Goal: Contribute content

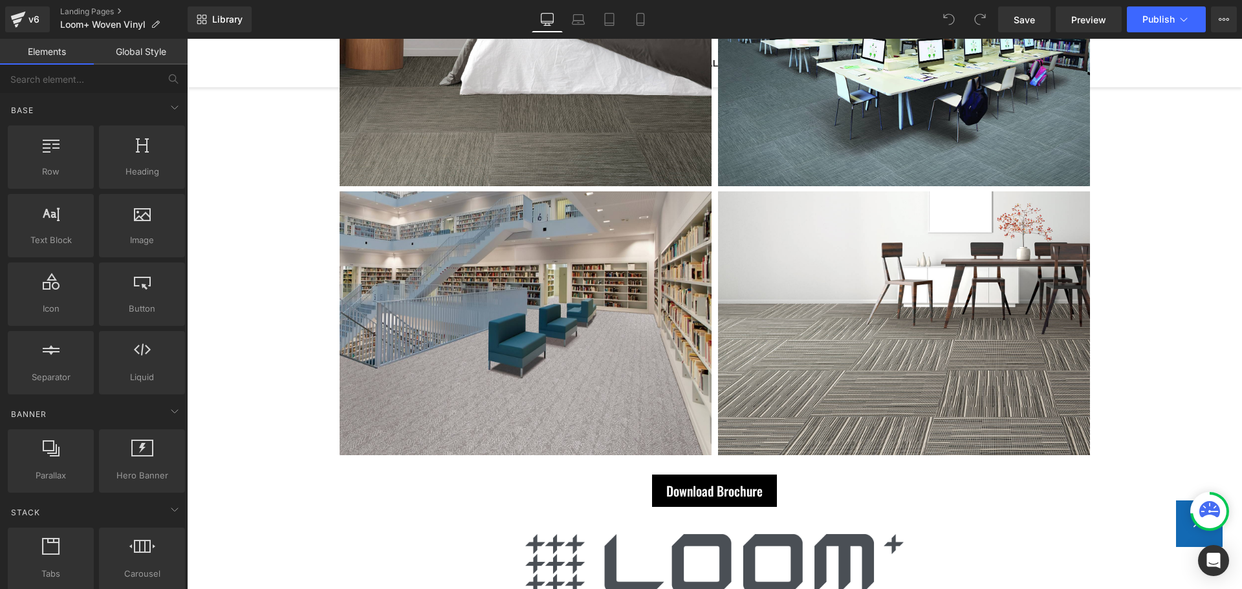
scroll to position [3533, 0]
click at [1222, 16] on icon at bounding box center [1223, 19] width 10 height 10
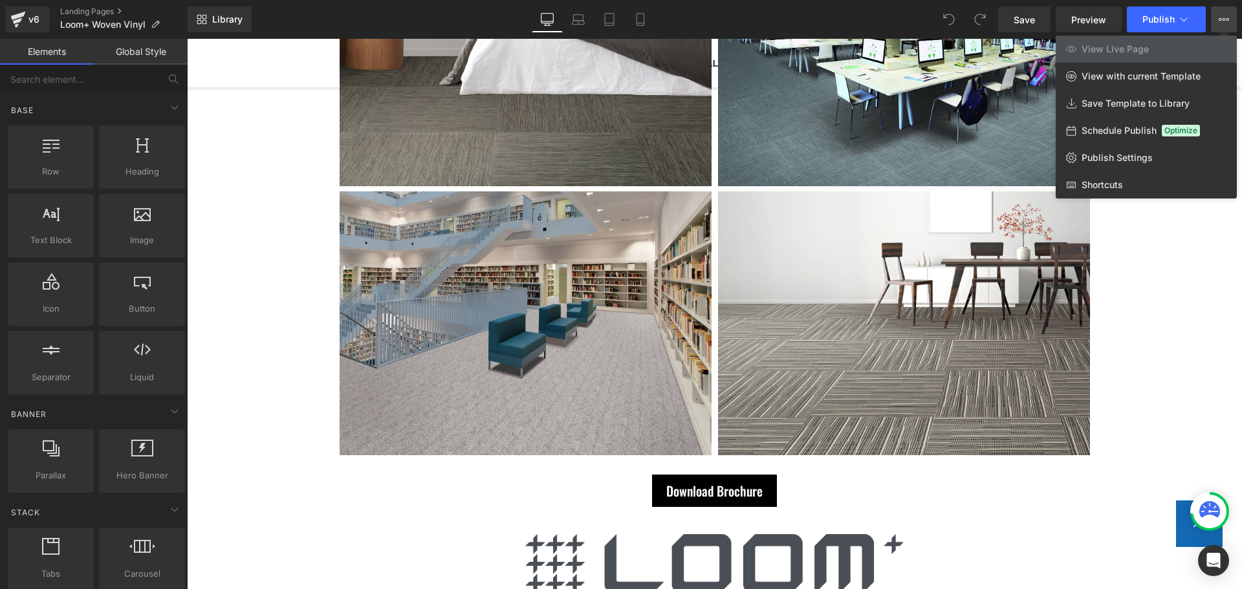
click at [879, 248] on div at bounding box center [714, 314] width 1055 height 550
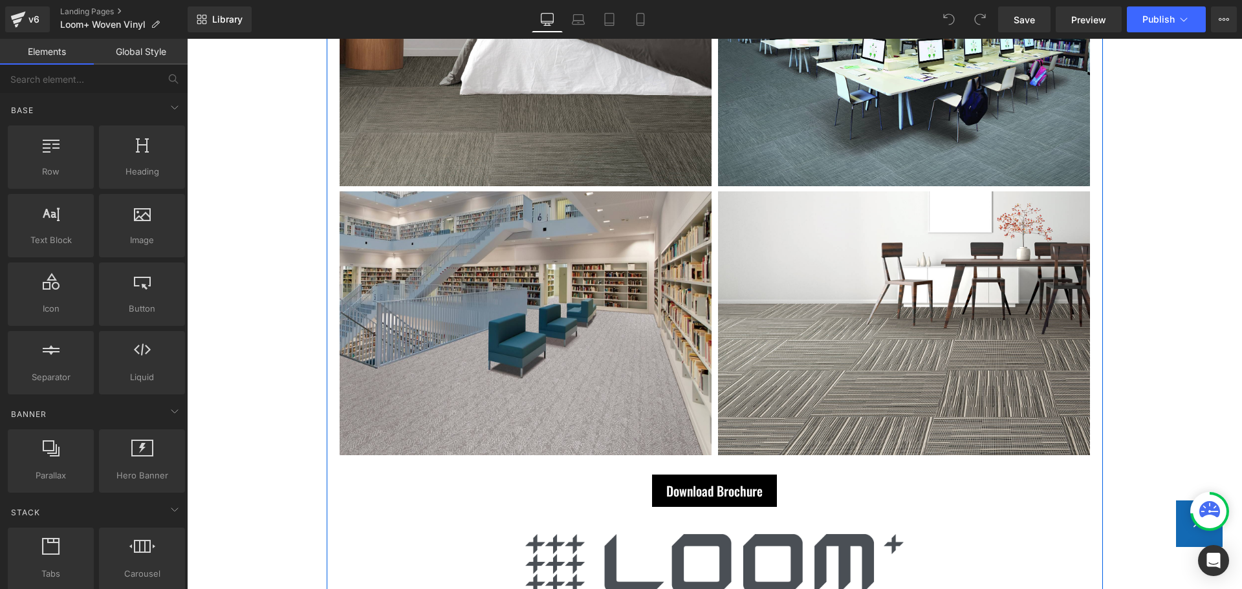
scroll to position [388, 0]
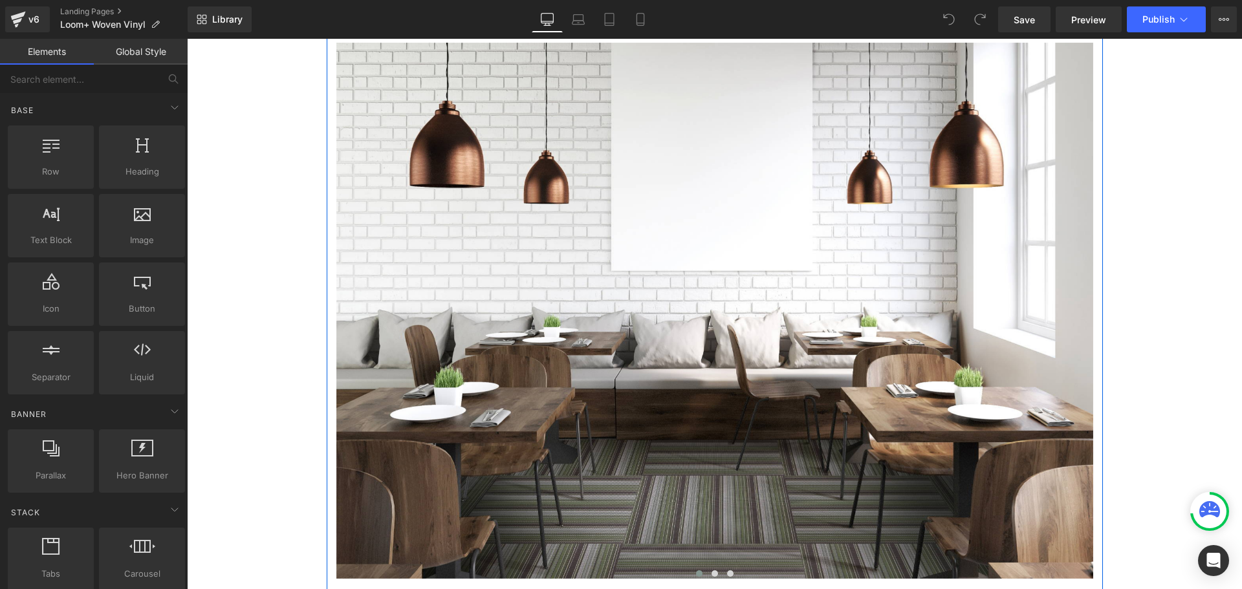
scroll to position [2263, 0]
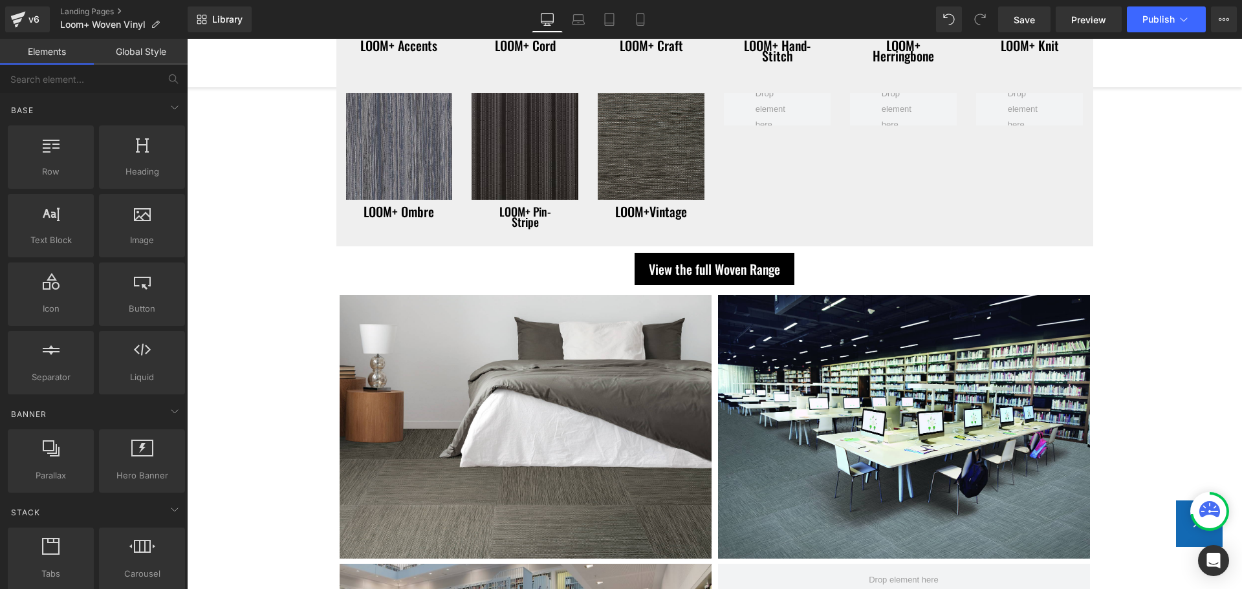
scroll to position [1875, 0]
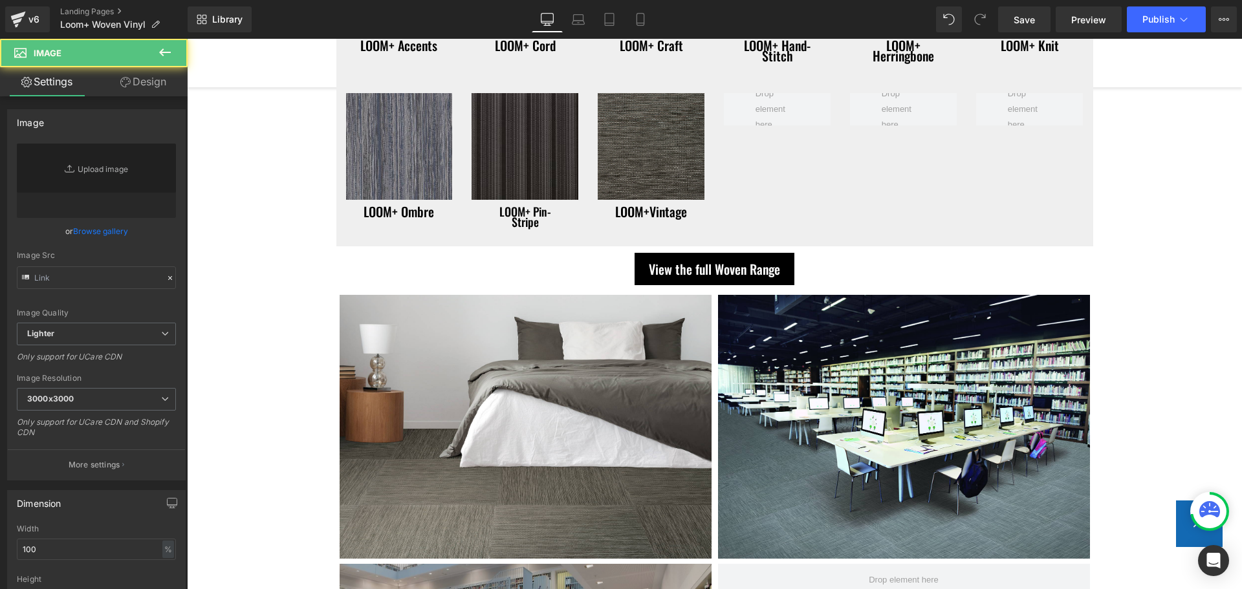
type input "https://ucarecdn.com/e72fd1c6-9e62-4c49-9375-e9819a5677b8/-/format/auto/-/previ…"
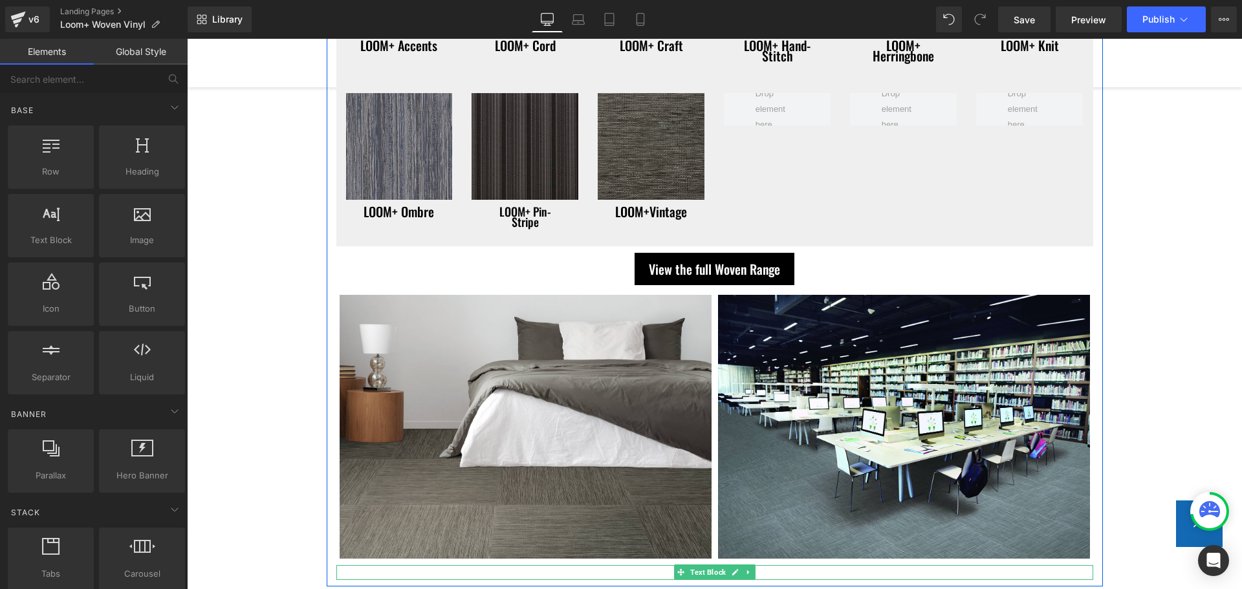
click at [733, 565] on link at bounding box center [735, 573] width 14 height 16
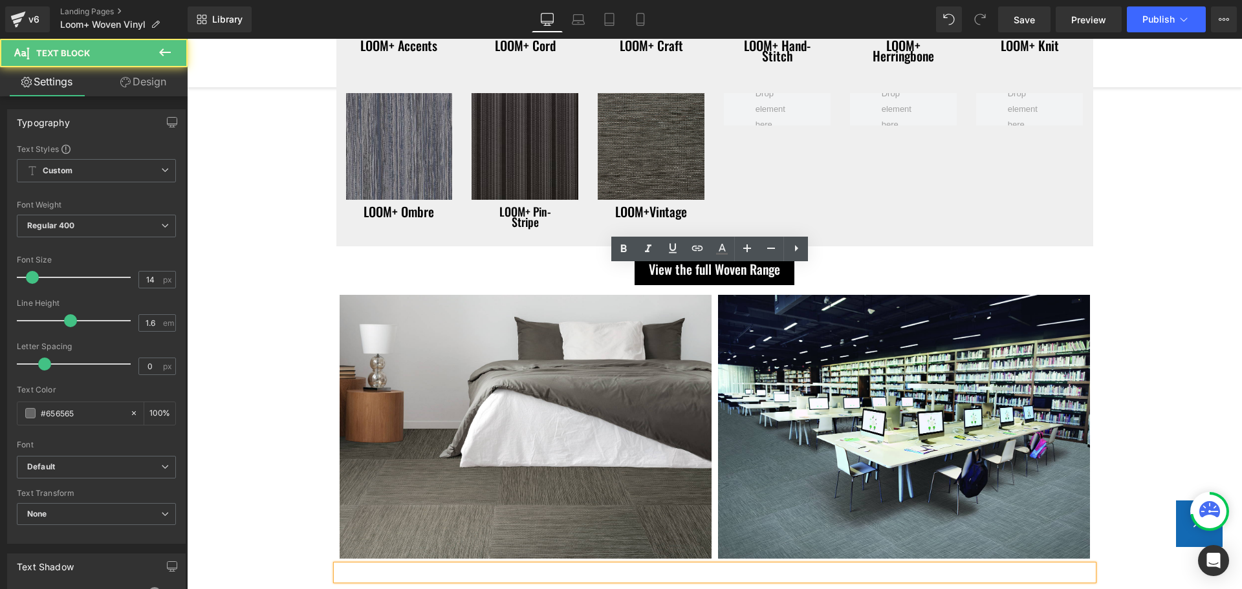
click at [738, 565] on div at bounding box center [714, 572] width 757 height 14
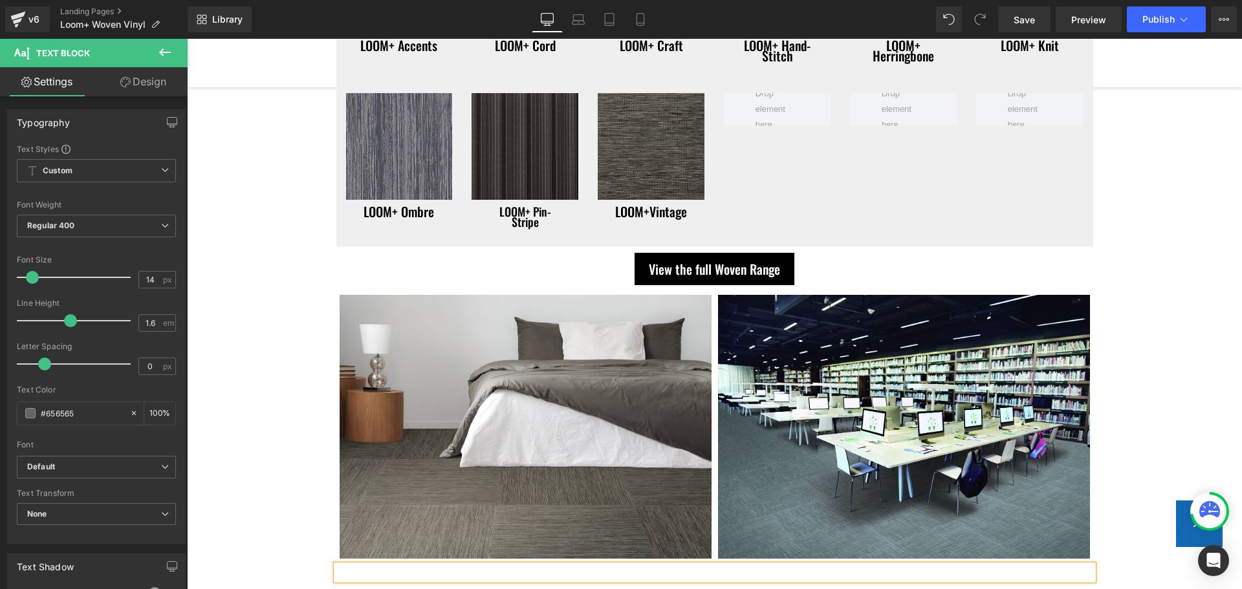
scroll to position [1487, 0]
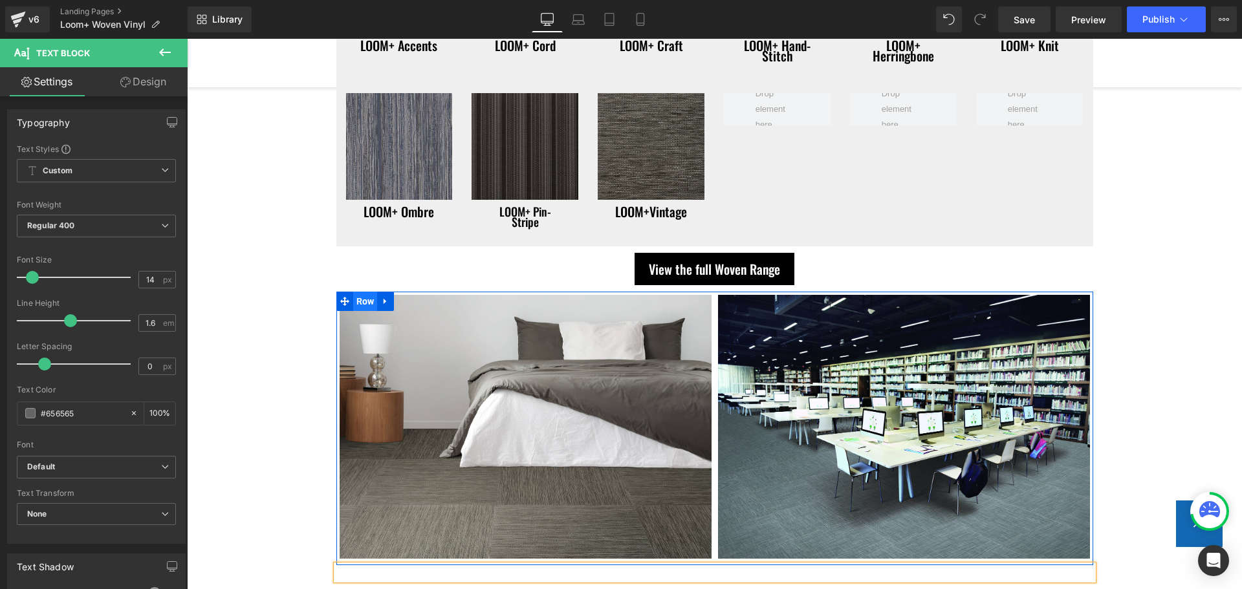
click at [353, 311] on span "Row" at bounding box center [365, 301] width 25 height 19
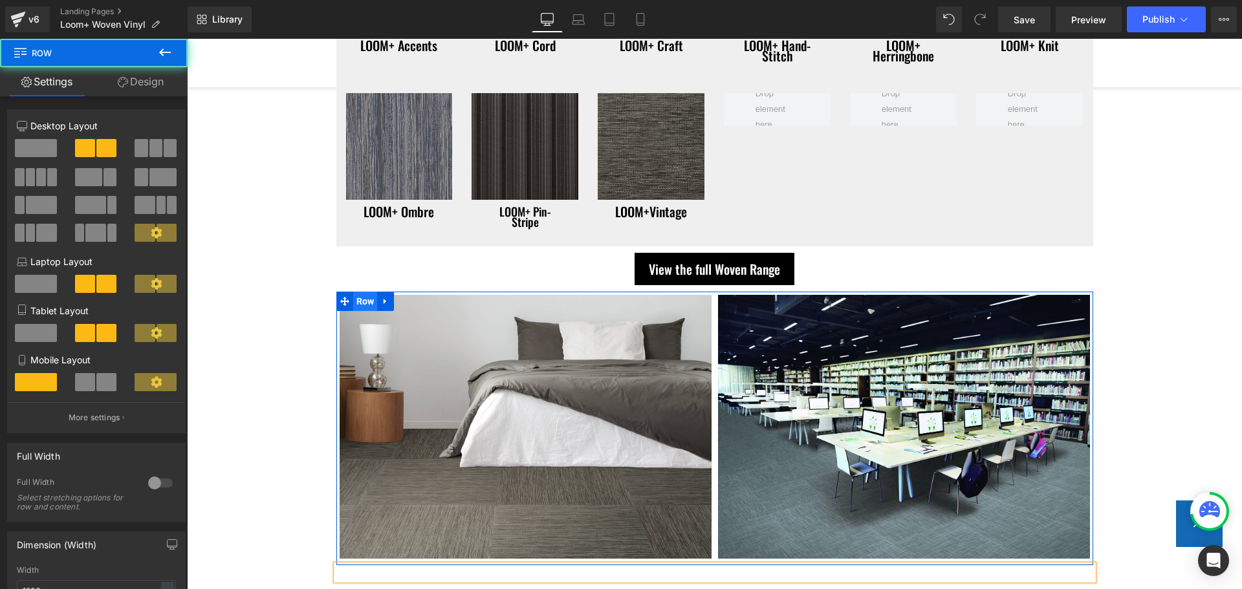
scroll to position [1566, 0]
click at [360, 309] on span "Row" at bounding box center [365, 301] width 25 height 19
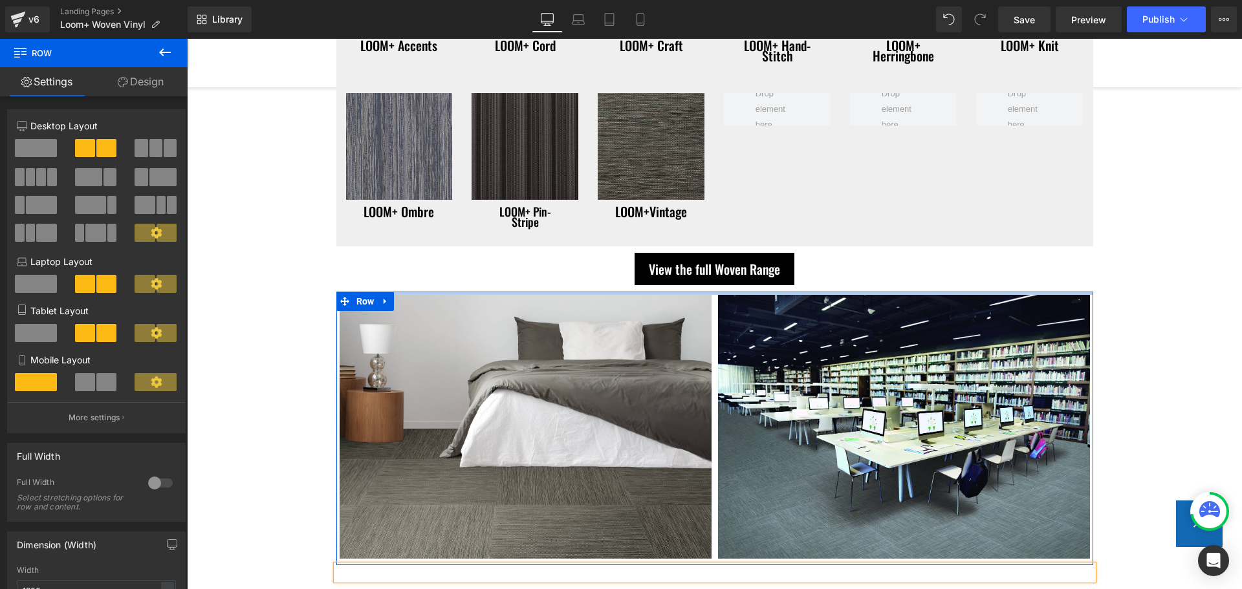
click at [463, 295] on div at bounding box center [714, 293] width 757 height 3
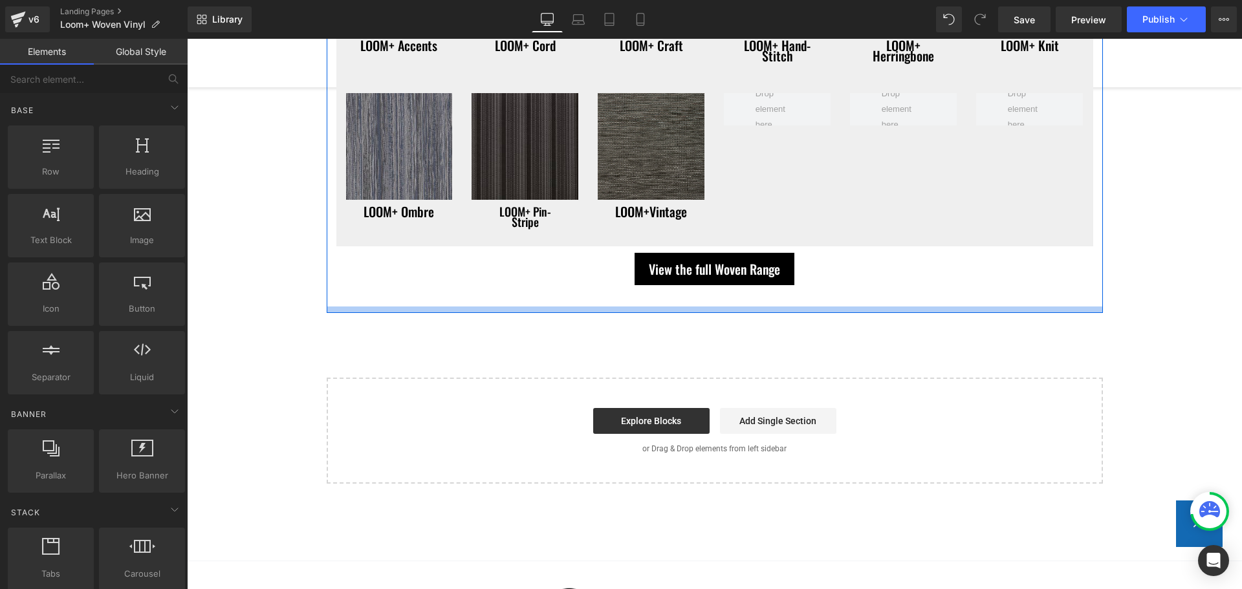
click at [634, 313] on div at bounding box center [715, 310] width 776 height 6
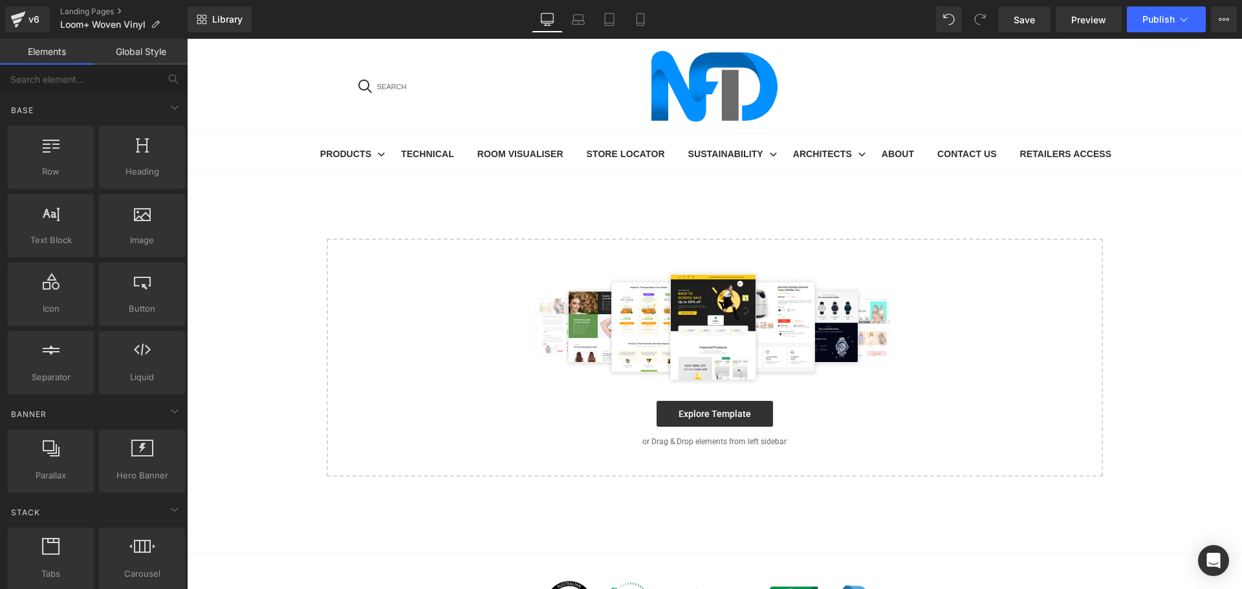
scroll to position [0, 0]
click at [1144, 14] on span "Publish" at bounding box center [1158, 19] width 32 height 10
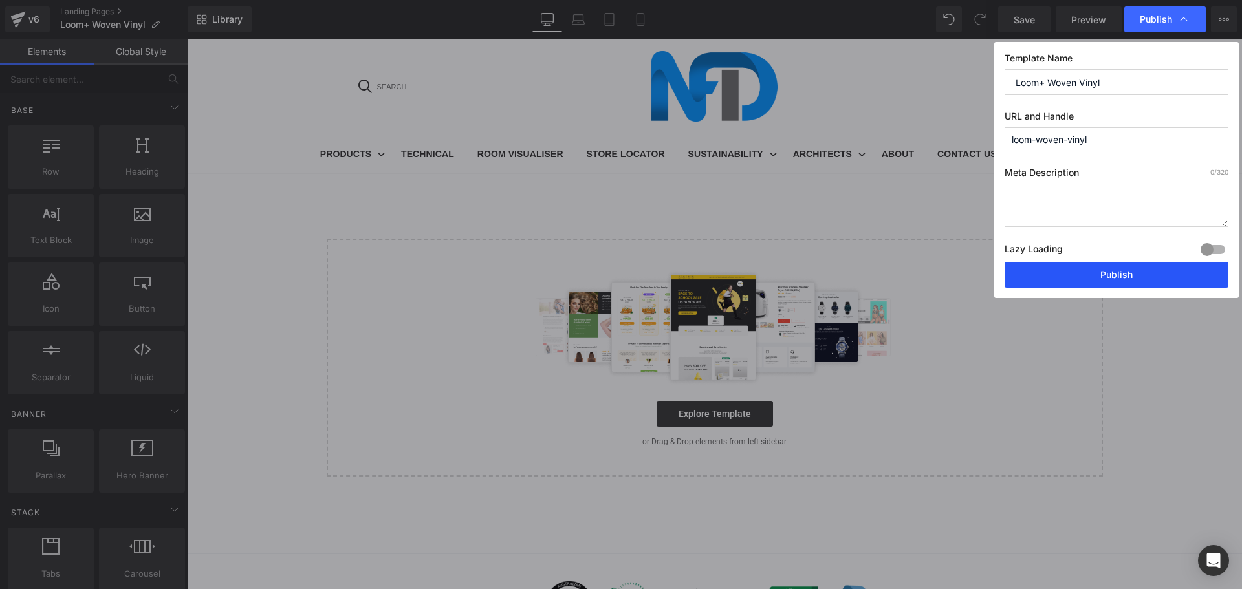
click at [1110, 267] on button "Publish" at bounding box center [1116, 275] width 224 height 26
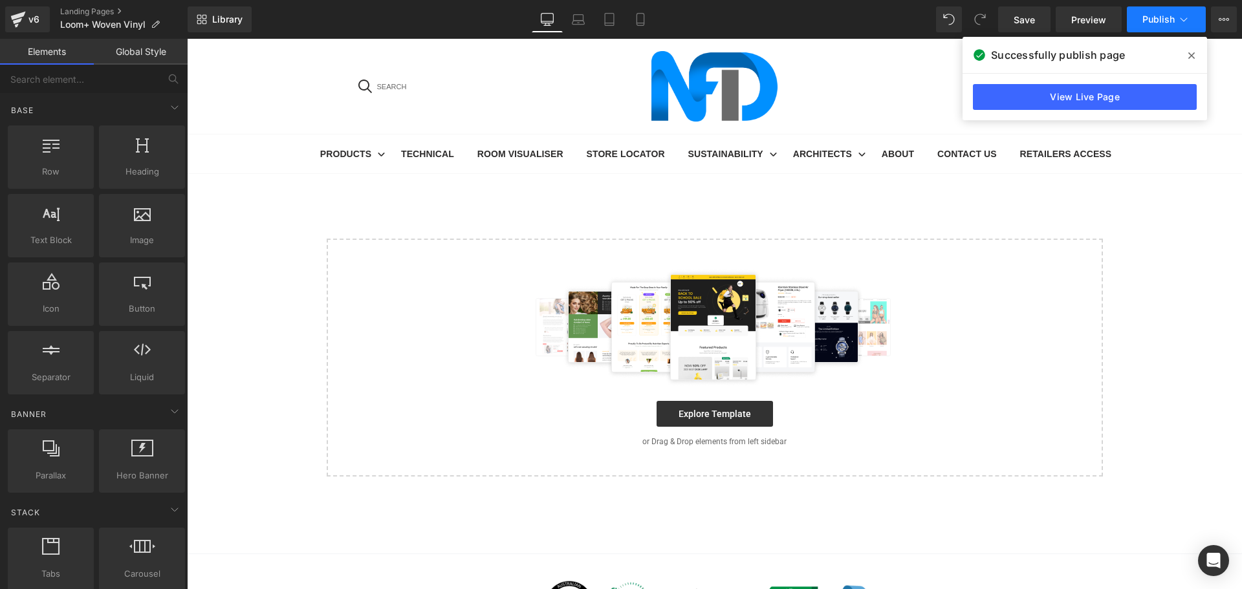
click at [1183, 22] on icon at bounding box center [1183, 19] width 13 height 13
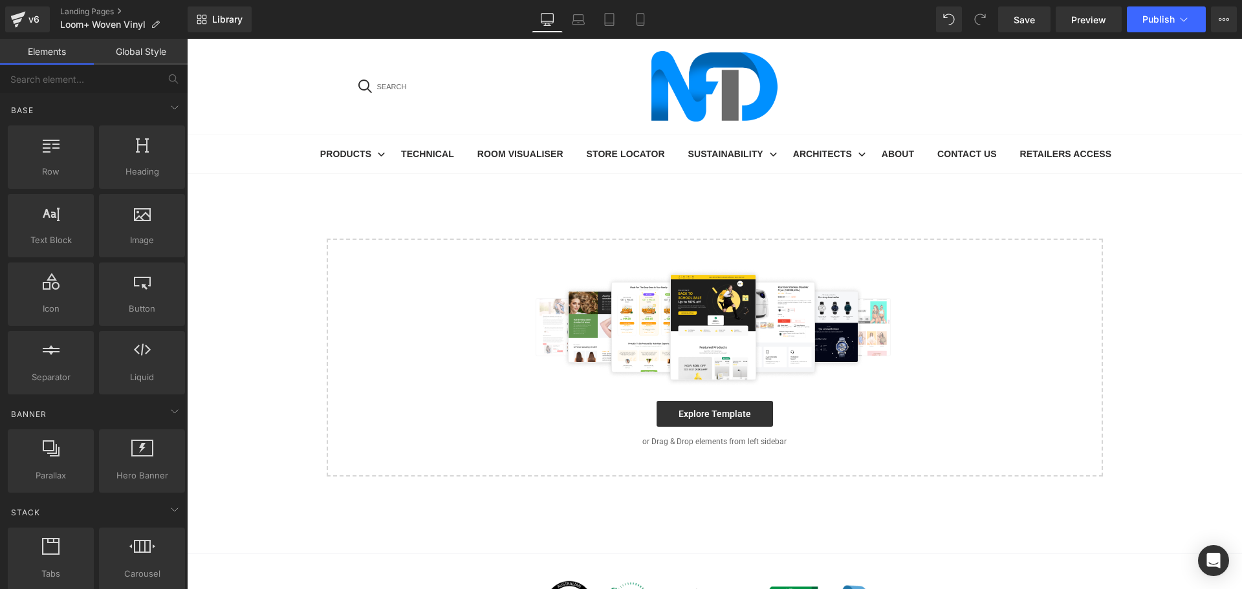
click at [1223, 13] on button "View Live Page View with current Template Save Template to Library Schedule Pub…" at bounding box center [1224, 19] width 26 height 26
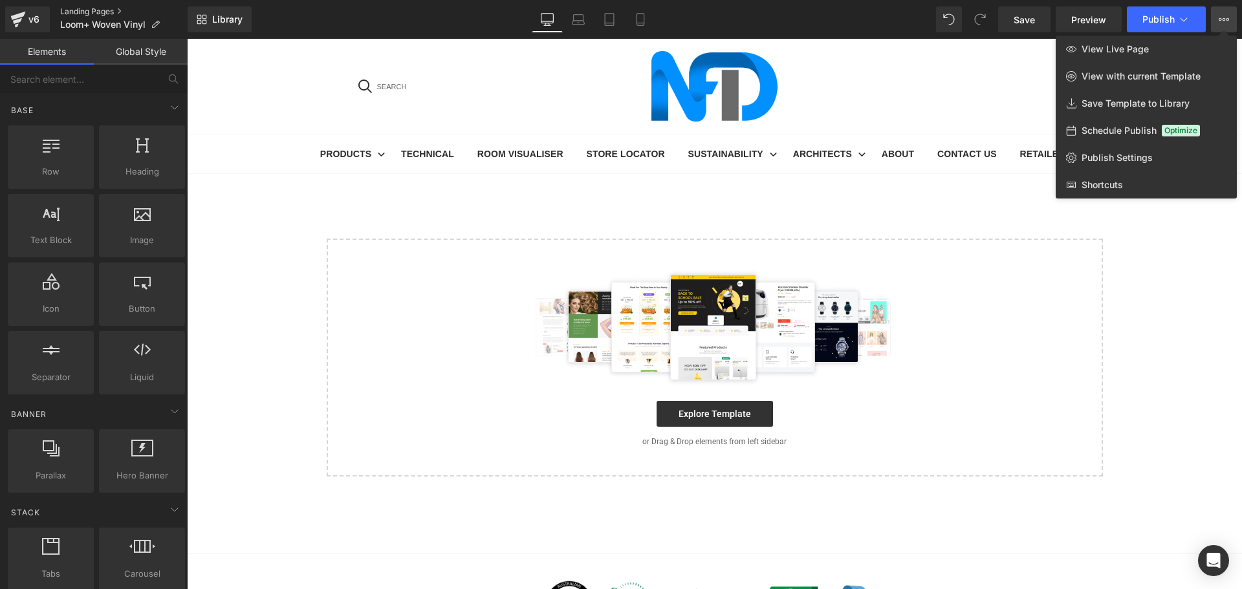
click at [83, 13] on link "Landing Pages" at bounding box center [123, 11] width 127 height 10
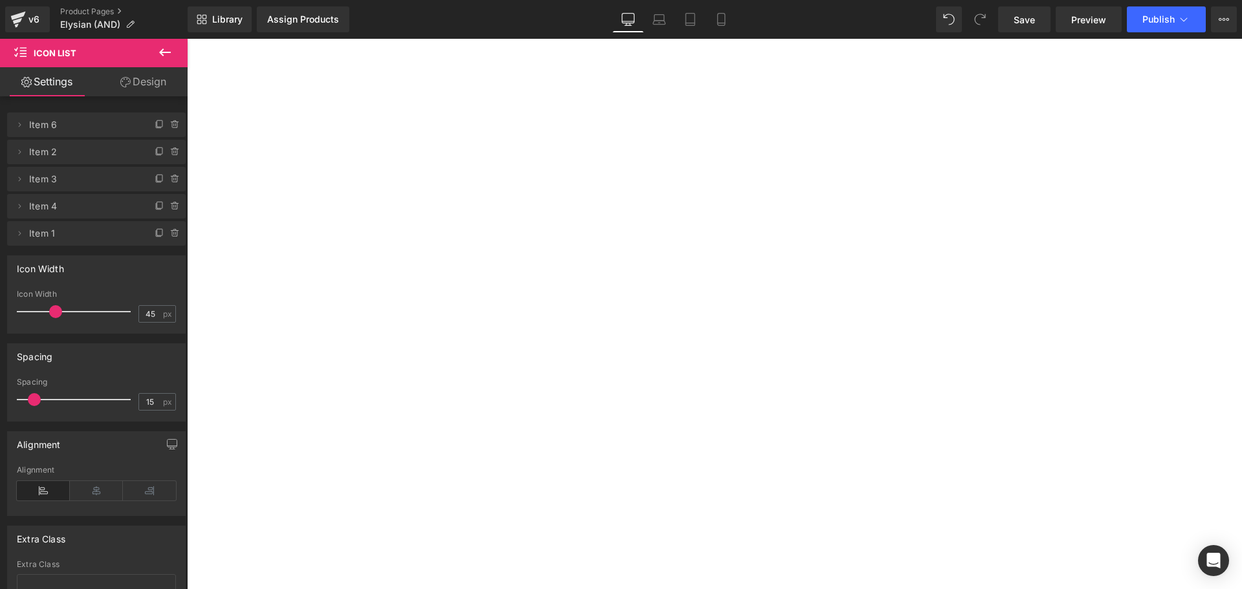
select select "[PERSON_NAME] Blackbutt"
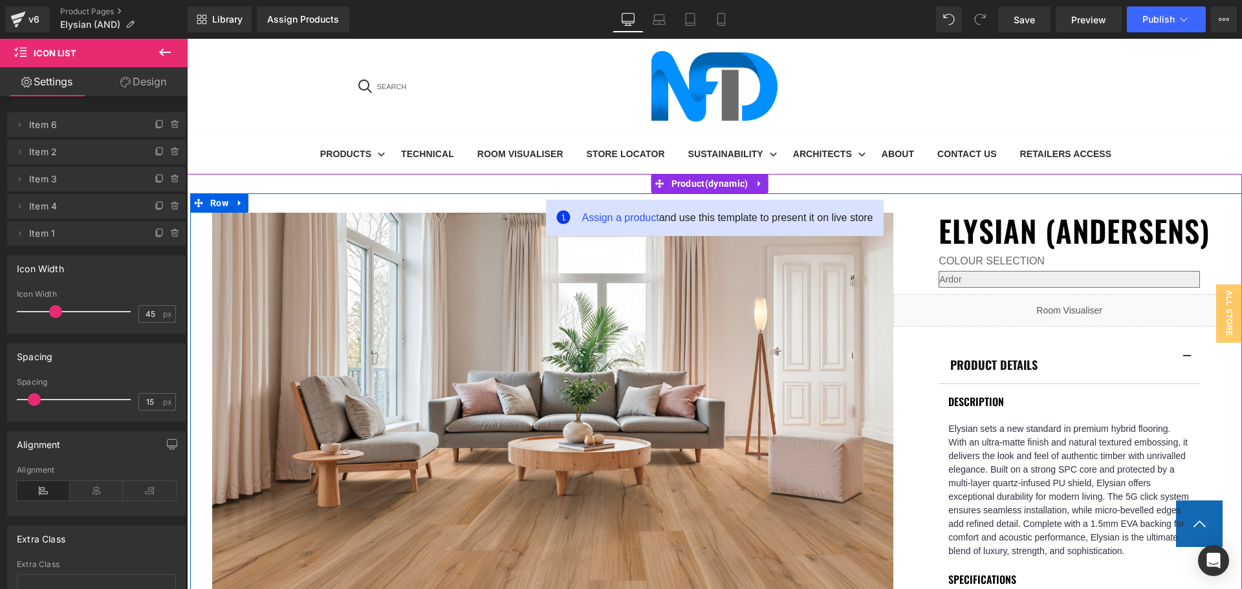
scroll to position [453, 0]
